Goal: Task Accomplishment & Management: Find specific page/section

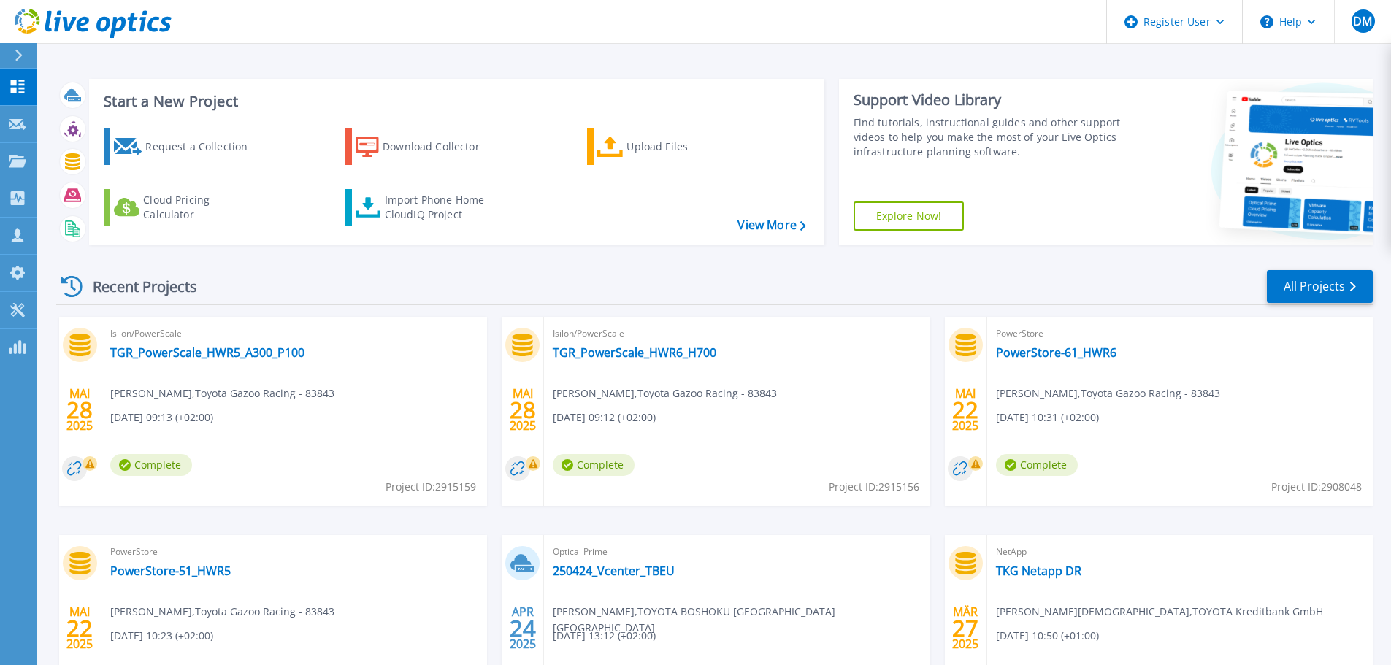
click at [923, 76] on div "Start a New Project Request a Collection Download Collector Upload Files Cloud …" at bounding box center [714, 162] width 1317 height 190
click at [23, 171] on link "Projects Projects" at bounding box center [18, 161] width 37 height 37
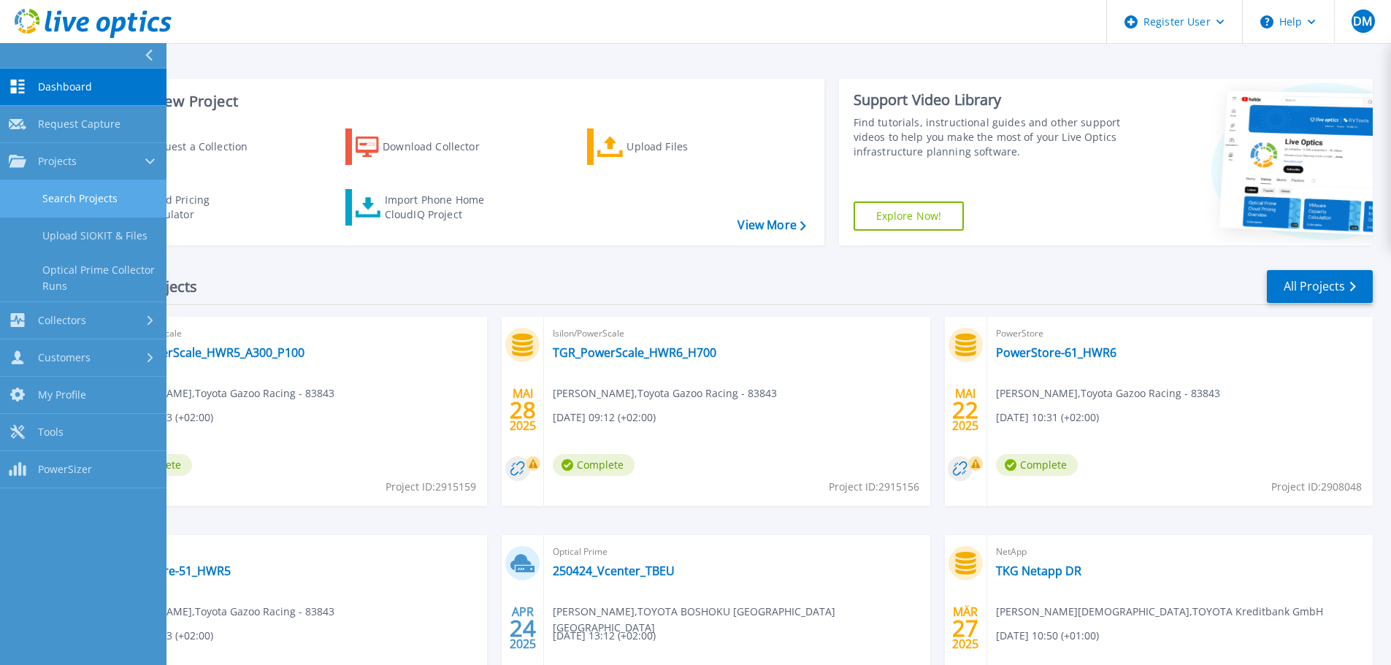
click at [72, 184] on link "Search Projects" at bounding box center [83, 198] width 166 height 37
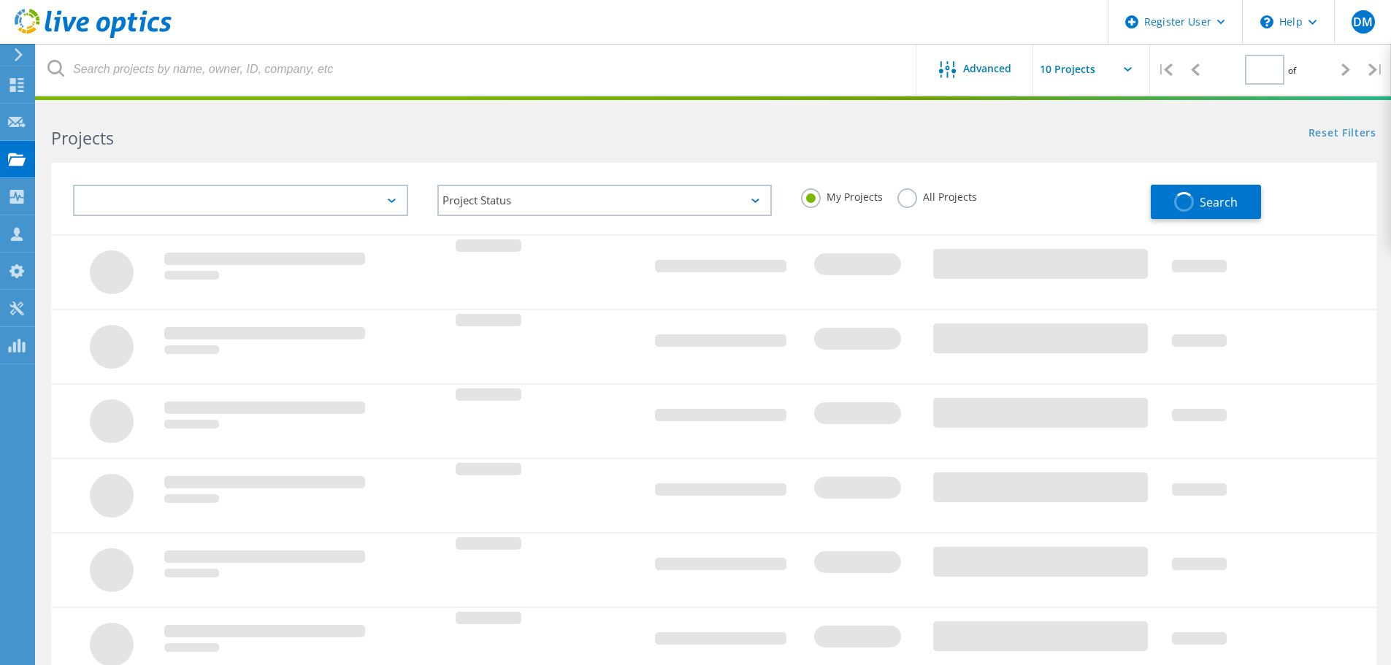
type input "1"
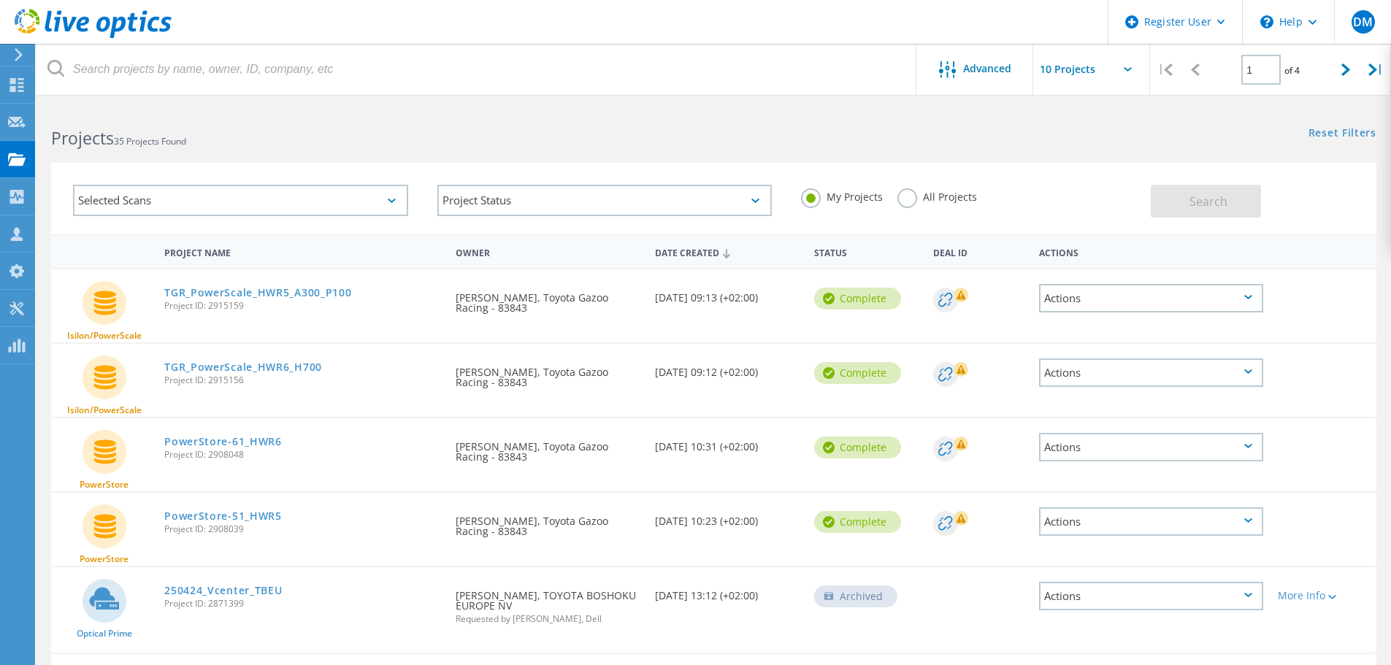
click at [251, 208] on div "Selected Scans" at bounding box center [240, 200] width 335 height 31
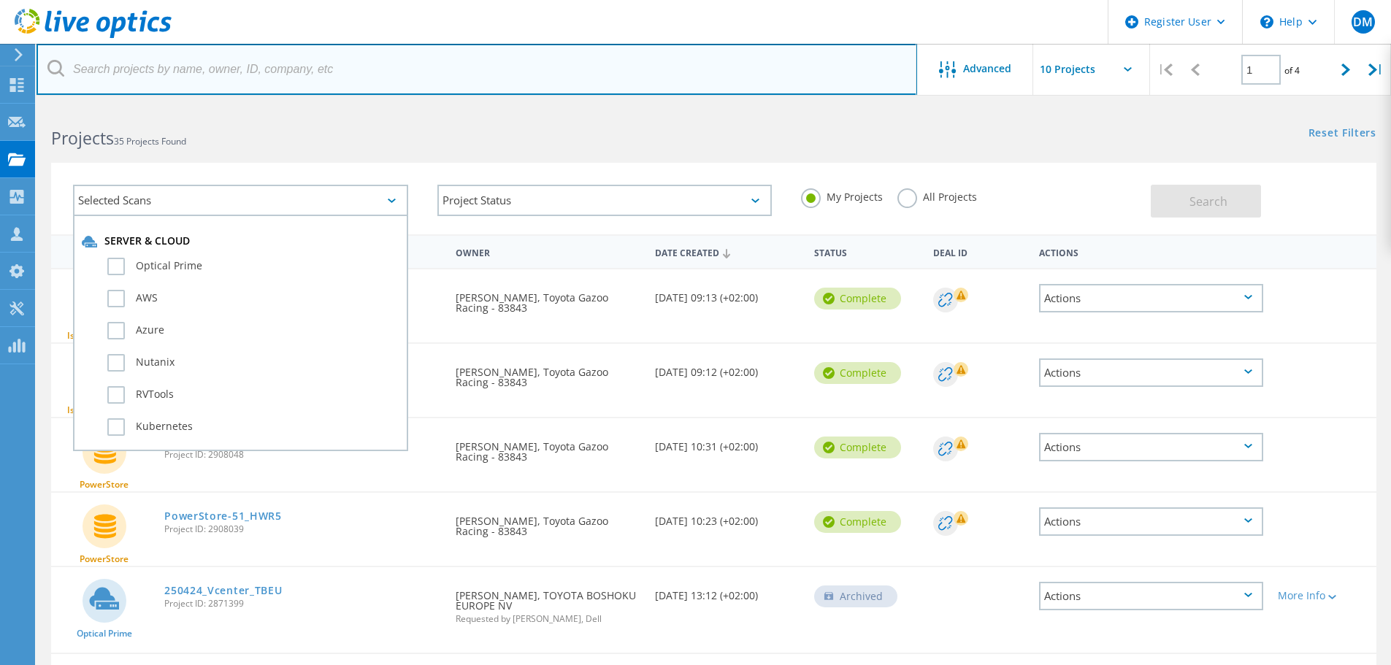
click at [330, 84] on input "text" at bounding box center [477, 69] width 881 height 51
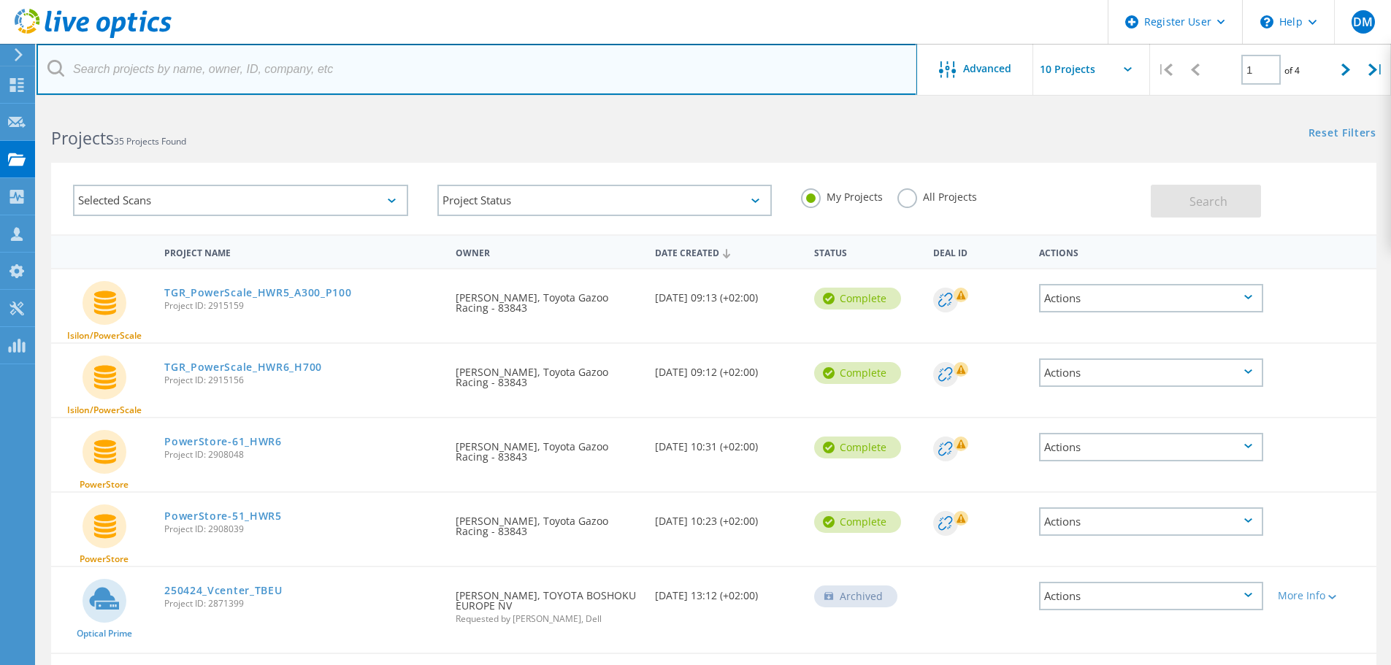
paste input "3014563"
type input "3014563"
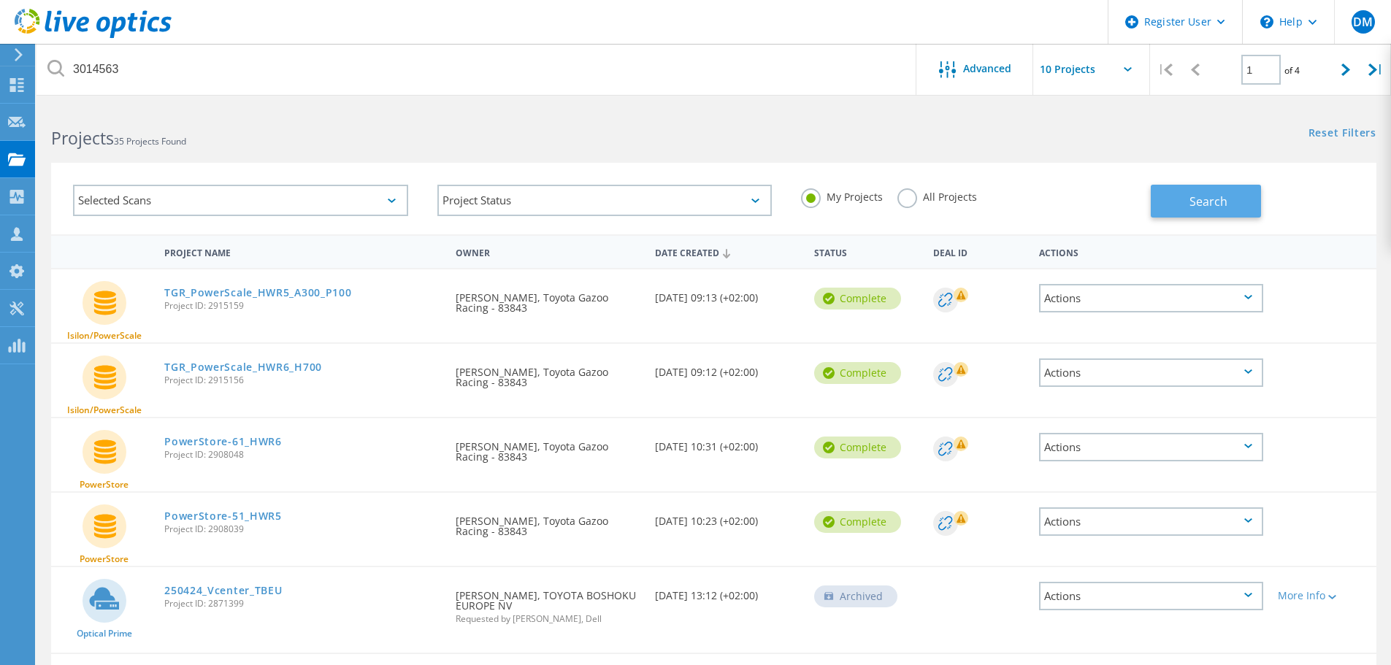
click at [1209, 201] on span "Search" at bounding box center [1209, 202] width 38 height 16
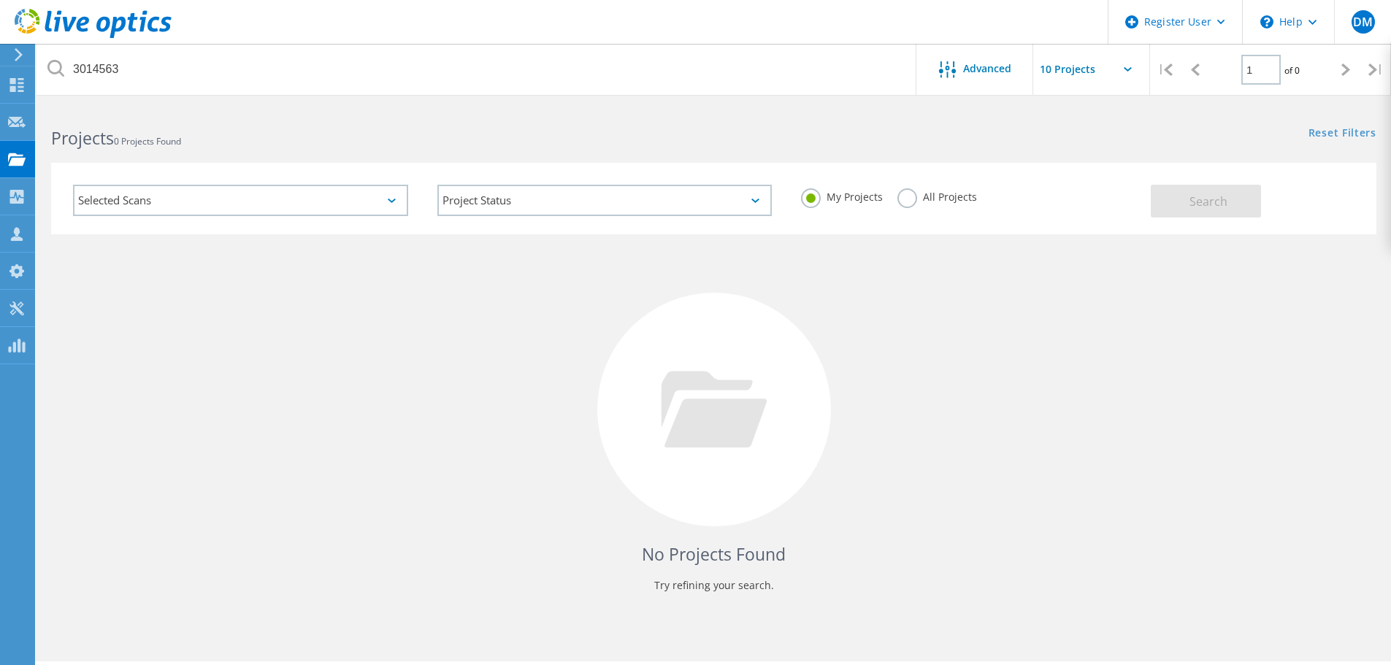
click at [914, 194] on label "All Projects" at bounding box center [937, 195] width 80 height 14
click at [0, 0] on input "All Projects" at bounding box center [0, 0] width 0 height 0
click at [1188, 196] on button "Search" at bounding box center [1206, 201] width 110 height 33
click at [86, 26] on icon at bounding box center [93, 24] width 157 height 30
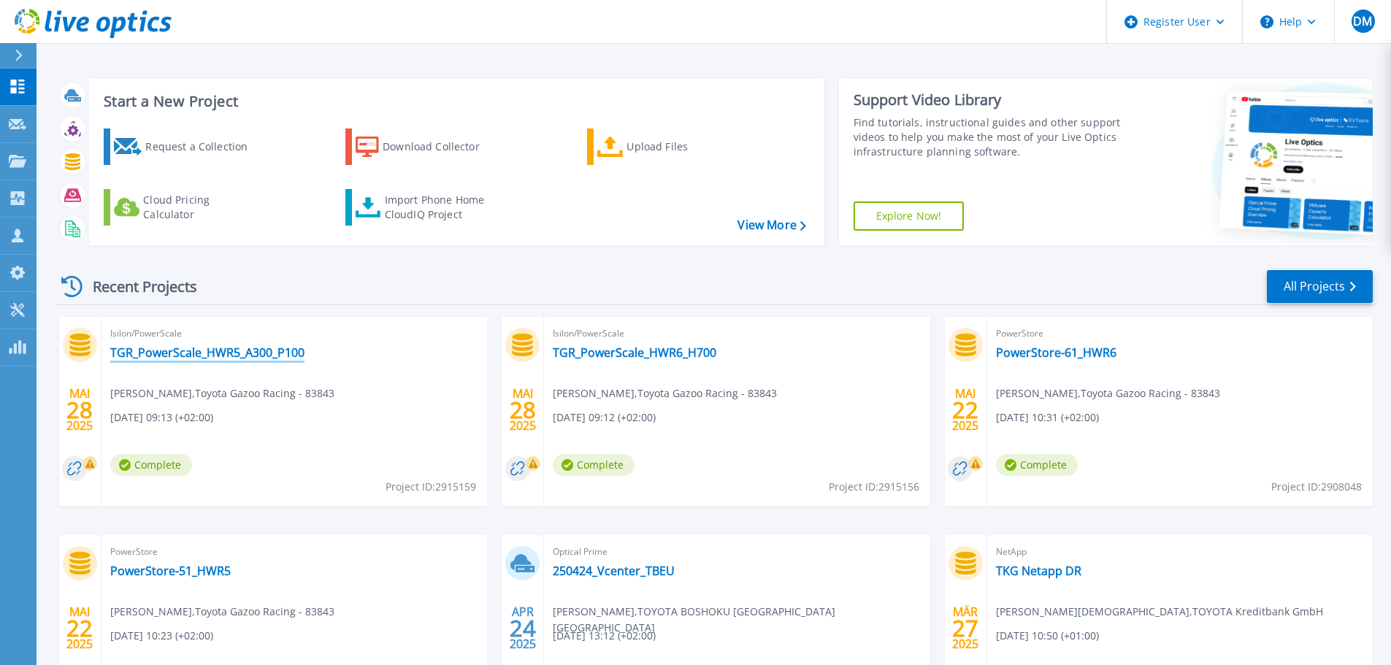
click at [200, 349] on link "TGR_PowerScale_HWR5_A300_P100" at bounding box center [207, 352] width 194 height 15
click at [13, 169] on link "Projects Projects" at bounding box center [18, 161] width 37 height 37
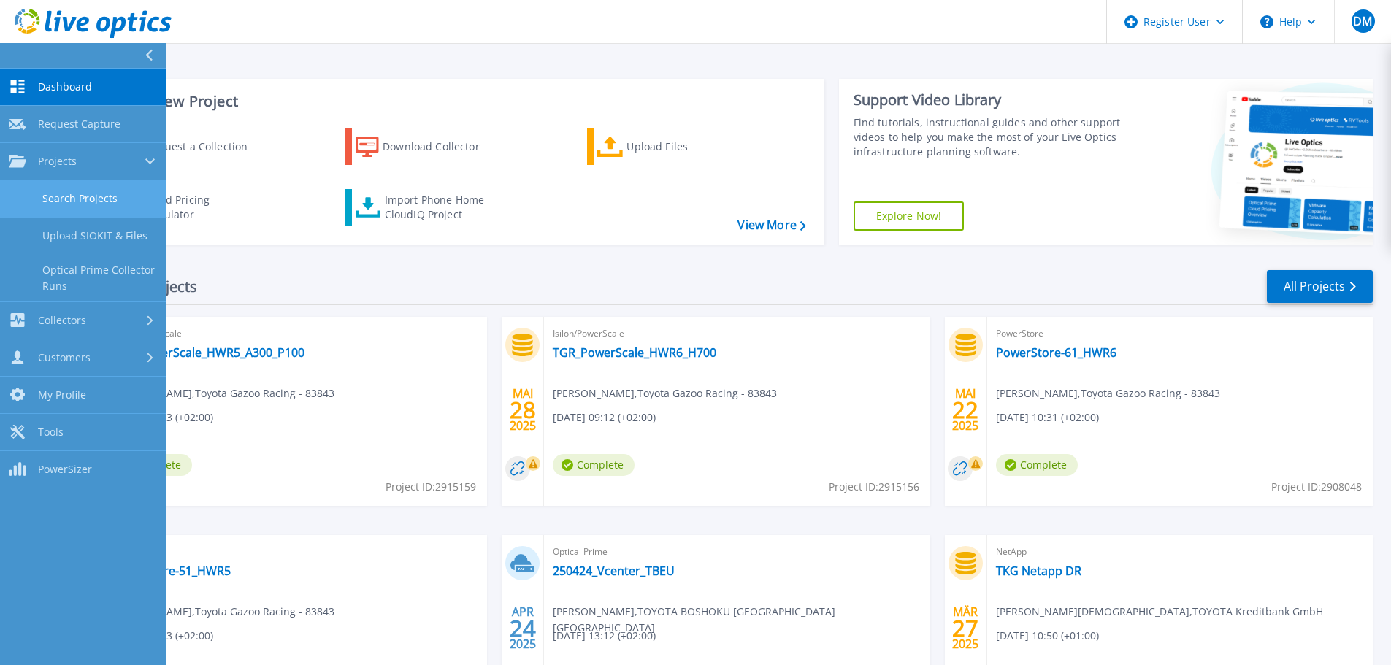
click at [55, 188] on link "Search Projects" at bounding box center [83, 198] width 166 height 37
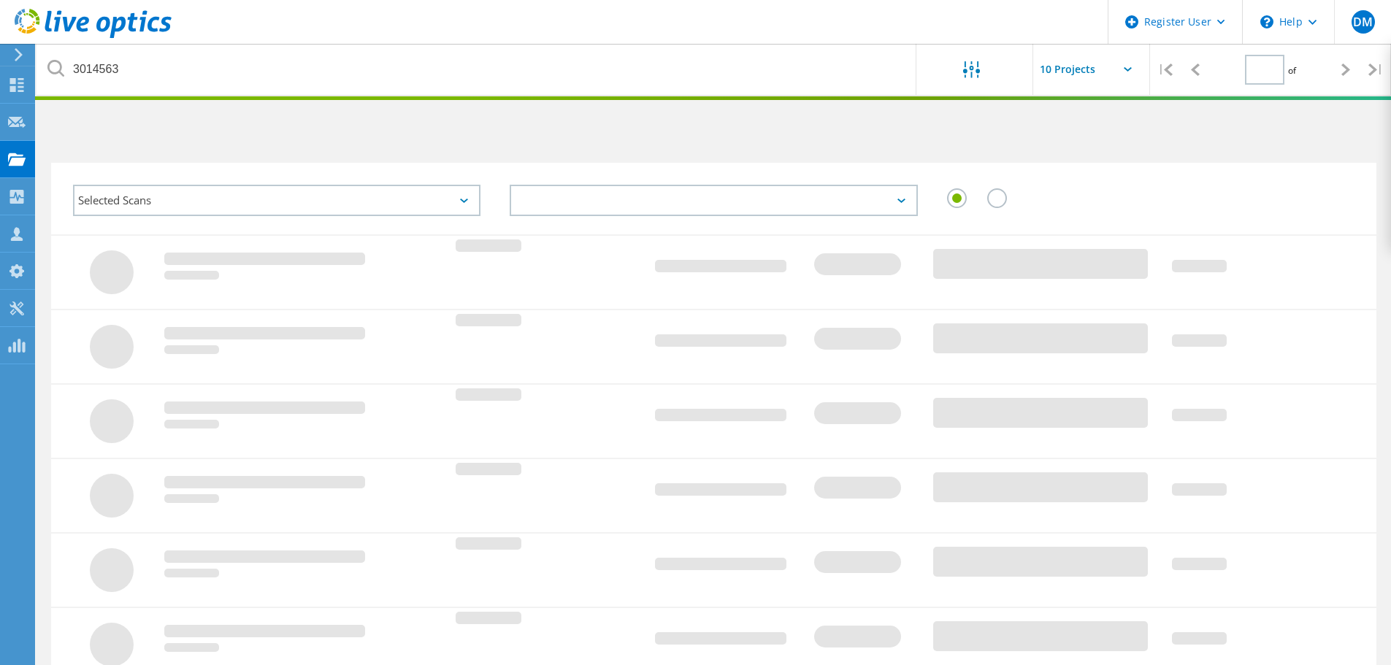
type input "1"
